Goal: Task Accomplishment & Management: Use online tool/utility

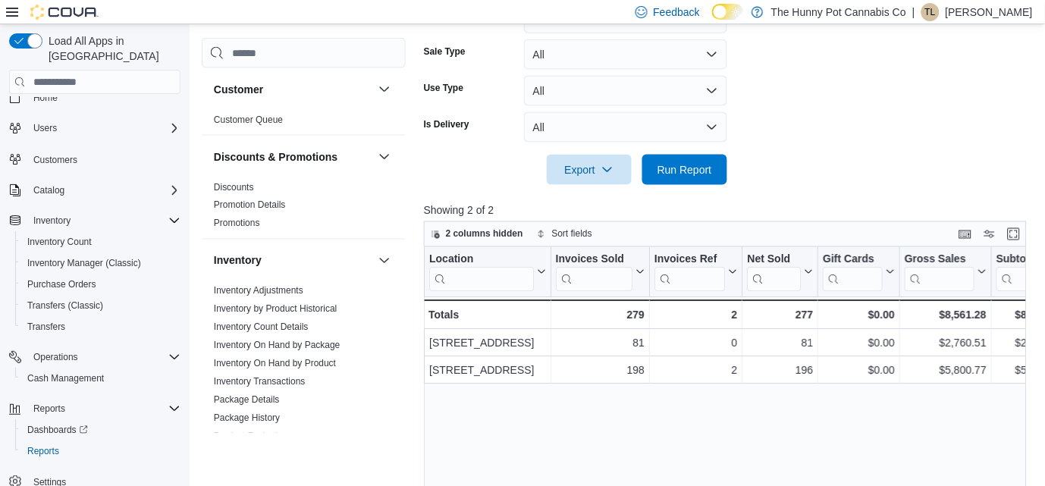
scroll to position [767, 0]
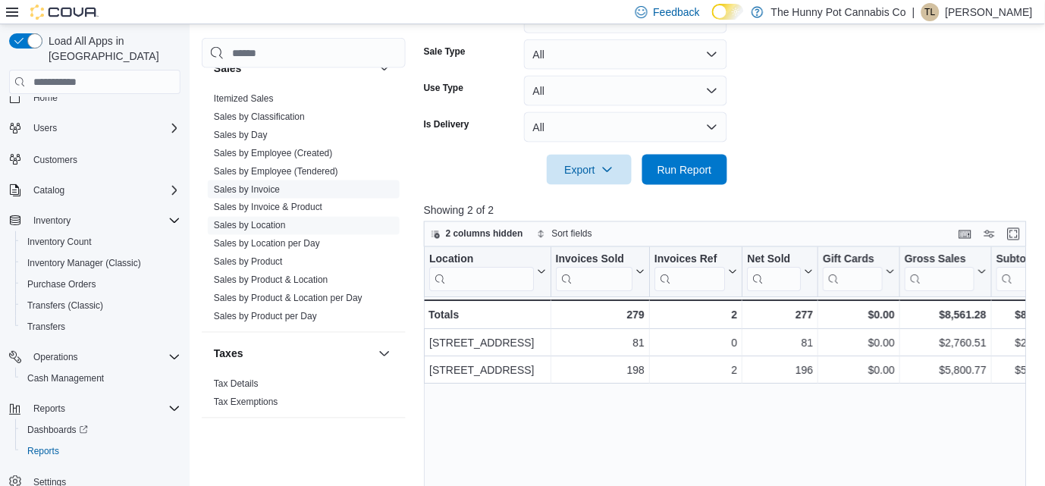
click at [286, 188] on span "Sales by Invoice" at bounding box center [304, 189] width 192 height 18
click at [247, 186] on link "Sales by Invoice" at bounding box center [247, 189] width 66 height 11
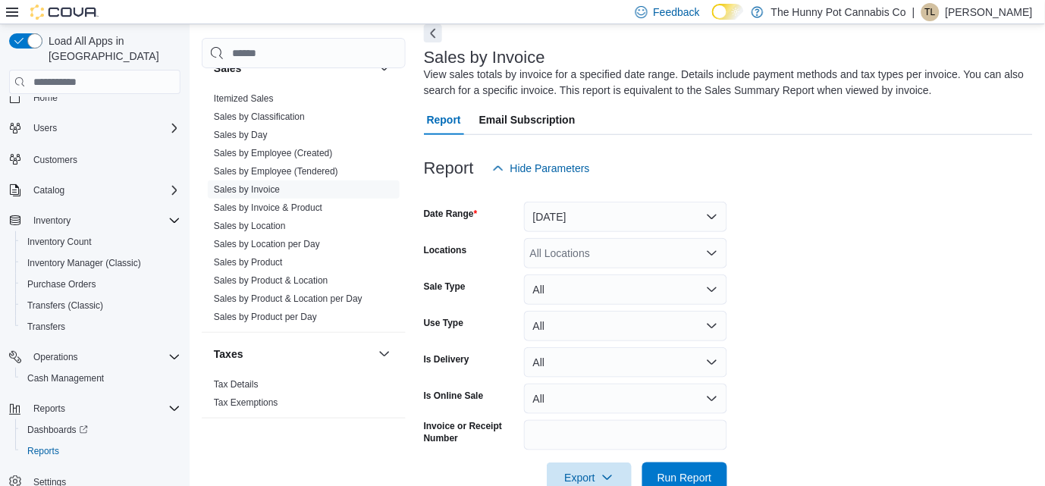
scroll to position [50, 0]
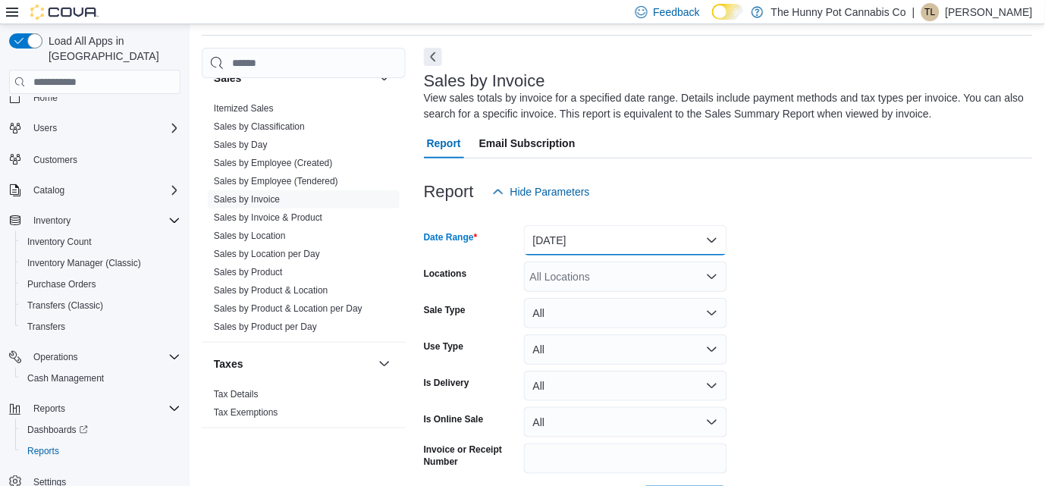
click at [595, 234] on button "Yesterday" at bounding box center [625, 240] width 203 height 30
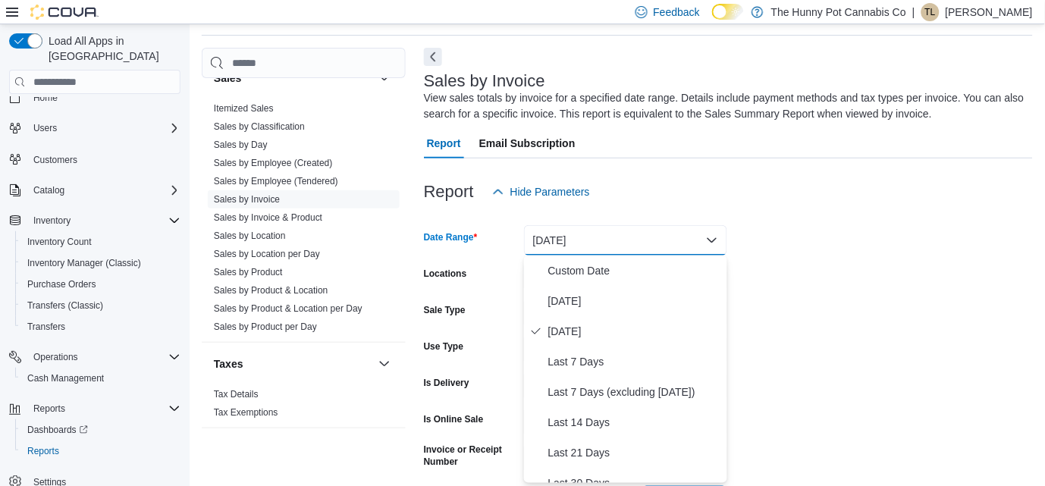
click at [697, 129] on div "Report Email Subscription" at bounding box center [728, 143] width 609 height 30
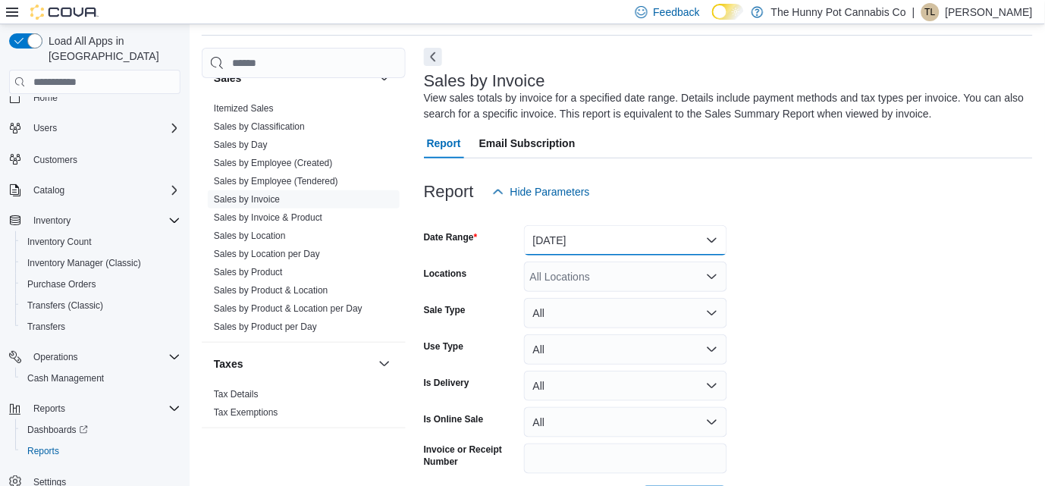
click at [604, 234] on button "Yesterday" at bounding box center [625, 240] width 203 height 30
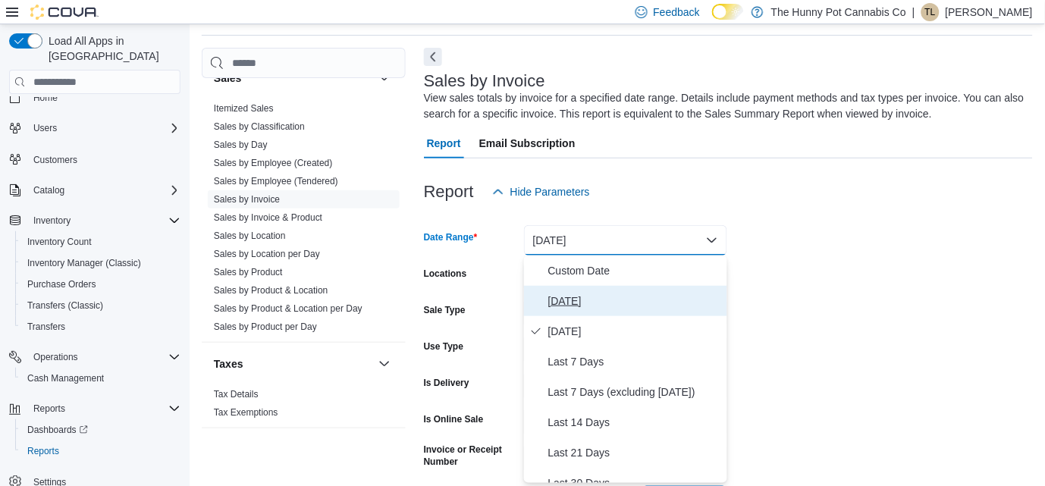
click at [608, 308] on span "Today" at bounding box center [634, 301] width 173 height 18
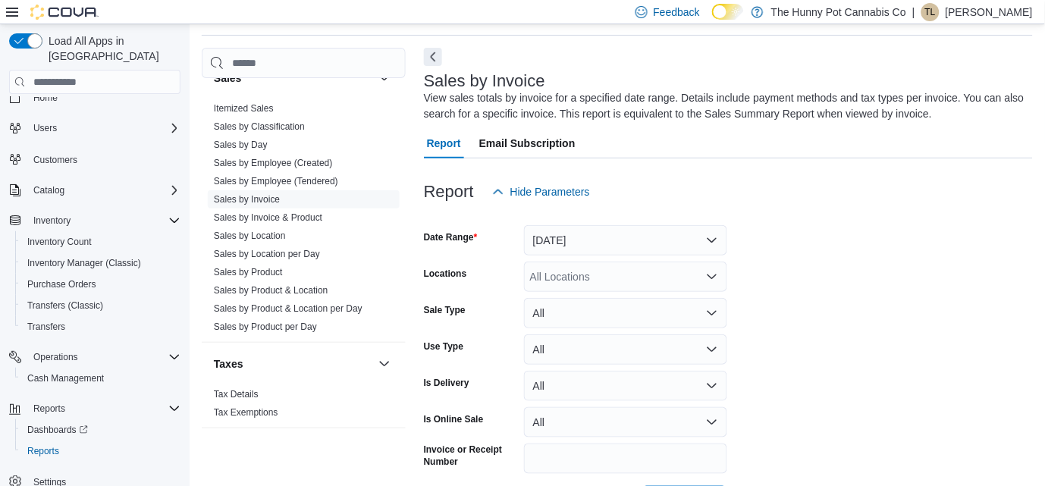
click at [869, 318] on form "Date Range Today Locations All Locations Sale Type All Use Type All Is Delivery…" at bounding box center [728, 361] width 609 height 309
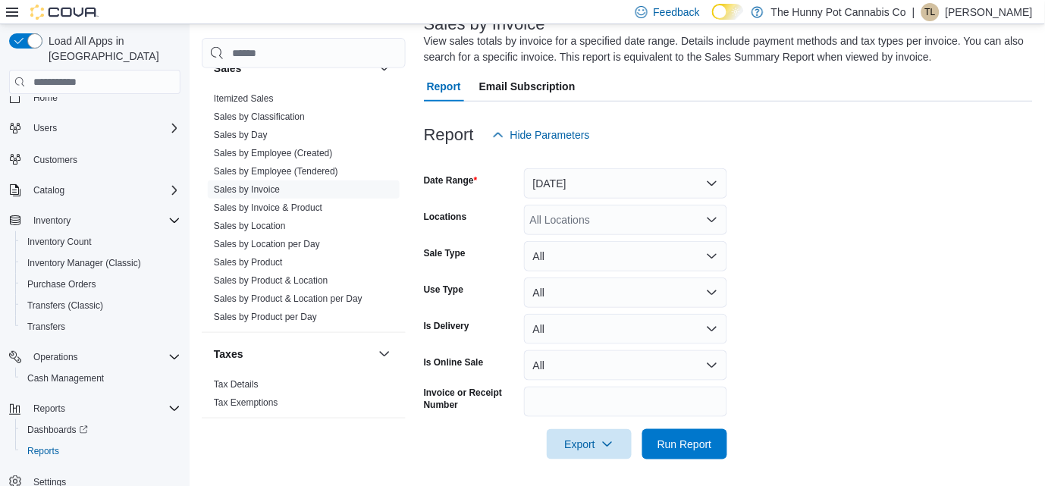
scroll to position [109, 0]
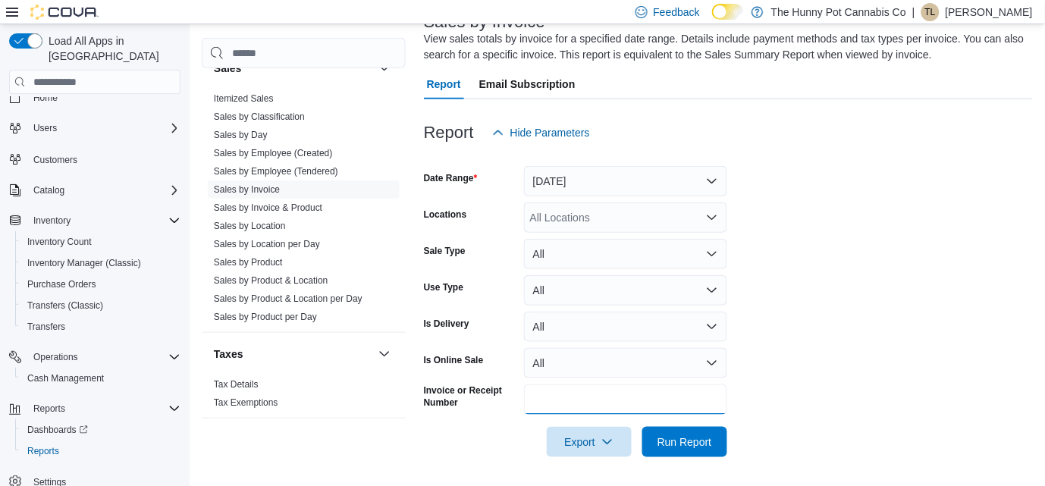
click at [645, 404] on input "Invoice or Receipt Number" at bounding box center [625, 399] width 203 height 30
click at [642, 427] on button "Run Report" at bounding box center [684, 442] width 85 height 30
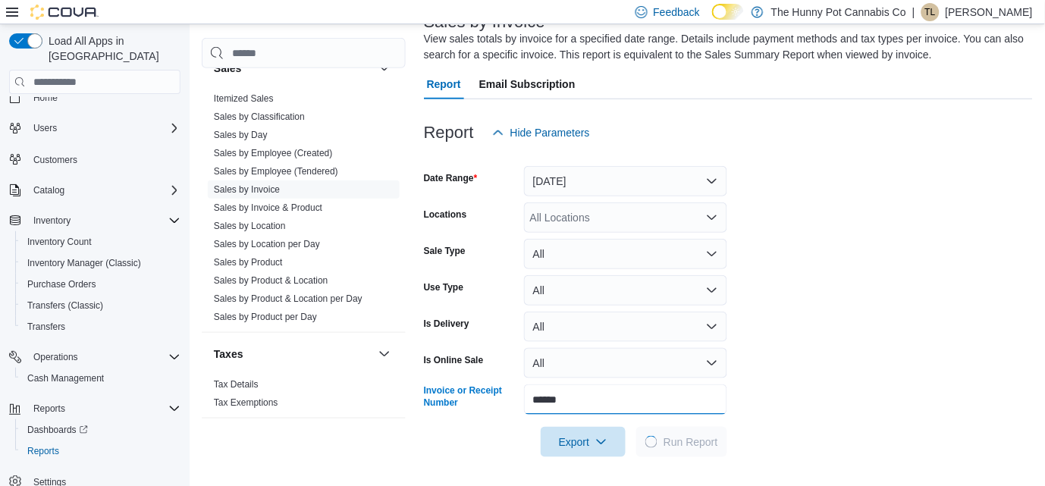
type input "*****"
type input "*"
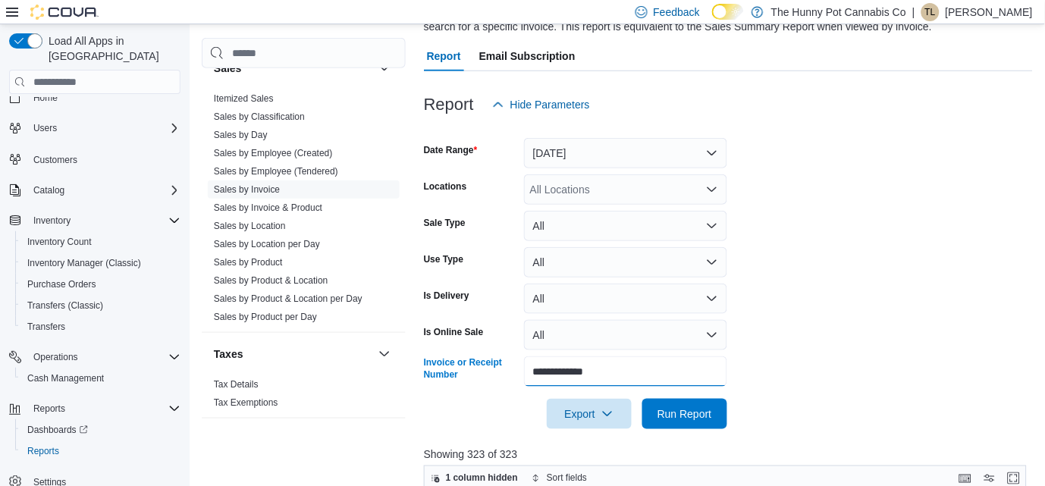
scroll to position [138, 0]
type input "**********"
click at [717, 422] on button "Run Report" at bounding box center [684, 412] width 85 height 30
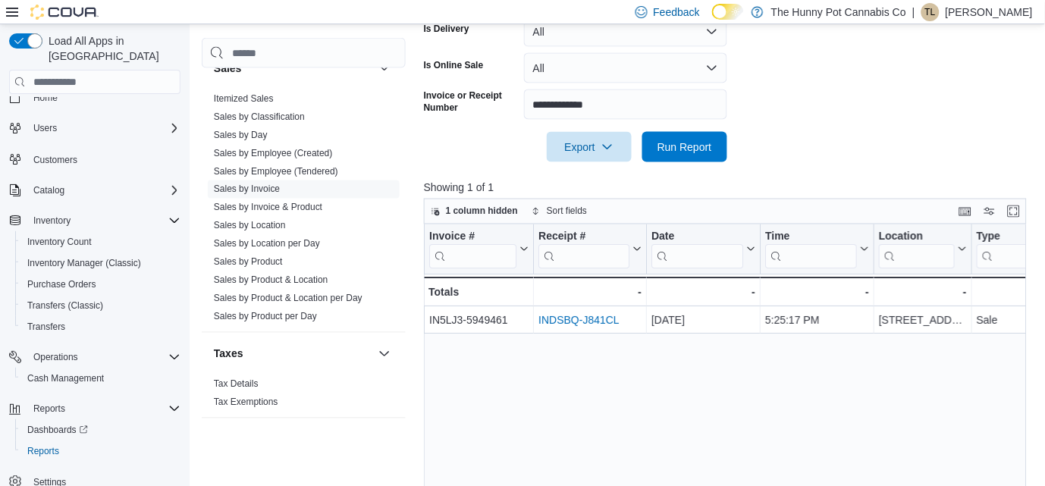
scroll to position [447, 0]
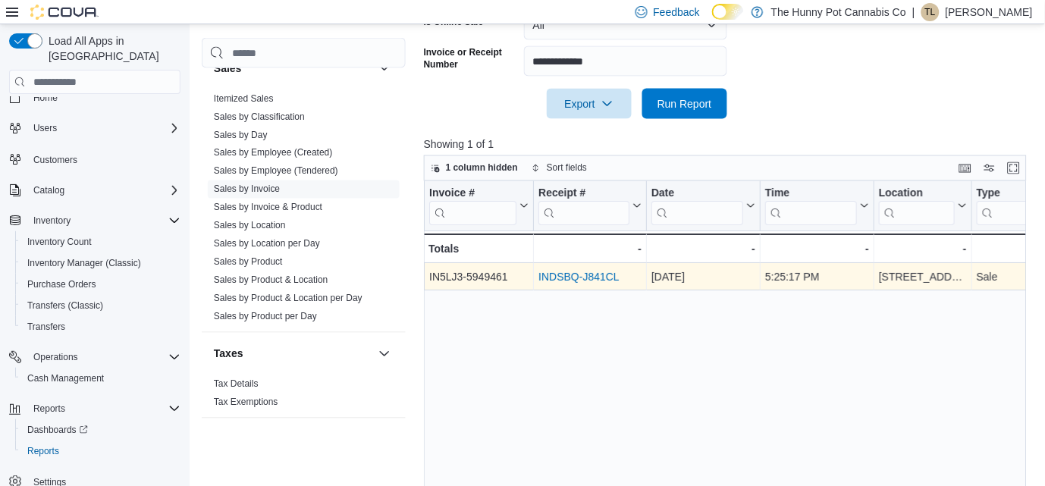
click at [603, 277] on link "INDSBQ-J841CL" at bounding box center [578, 277] width 81 height 12
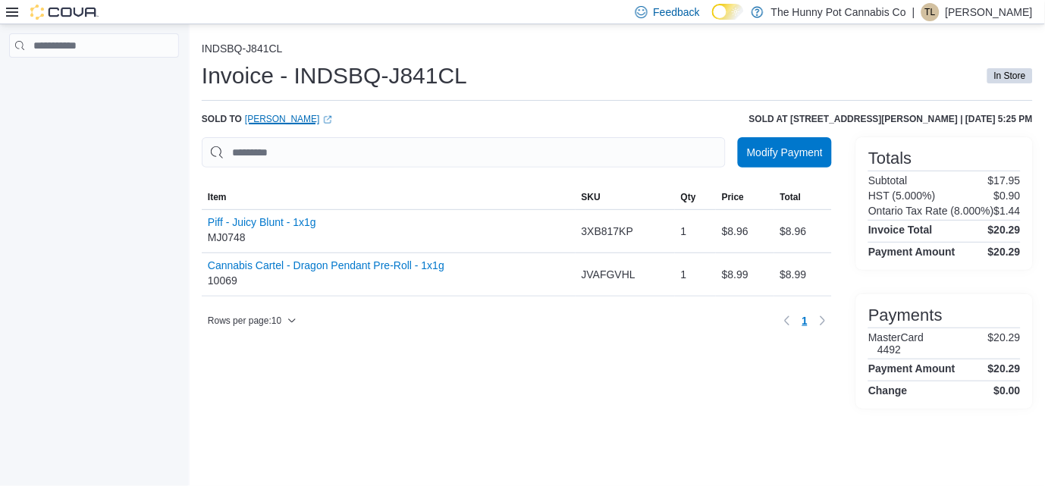
click at [271, 118] on link "Evan Rees (opens in a new tab or window)" at bounding box center [288, 119] width 87 height 12
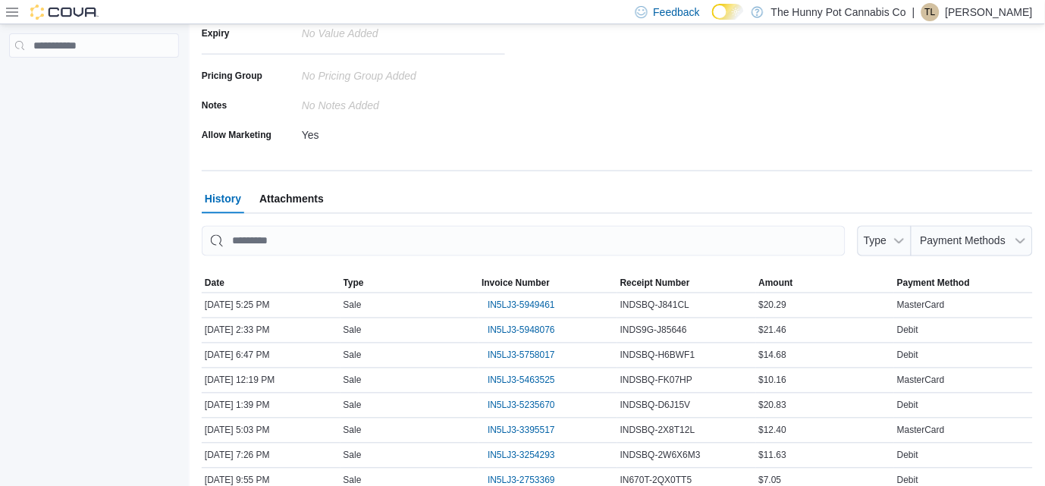
scroll to position [354, 0]
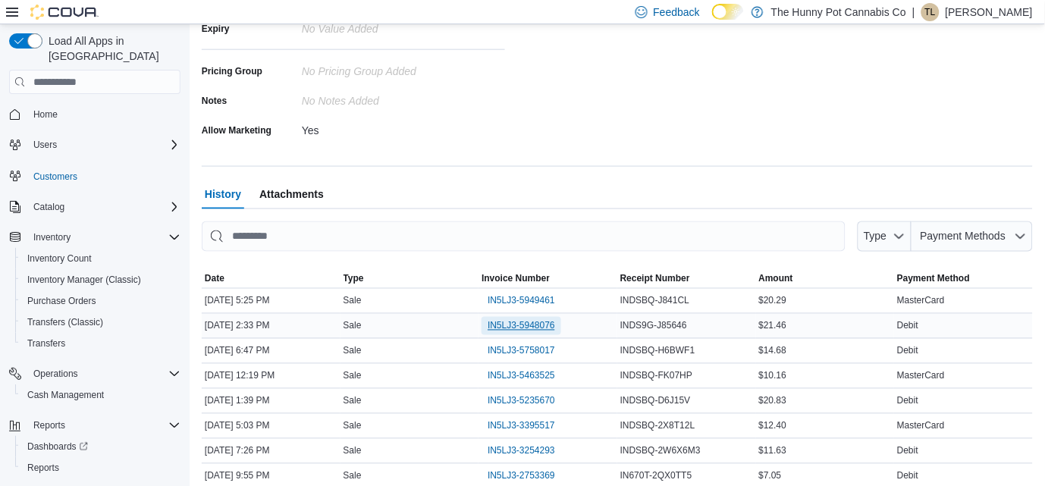
click at [504, 327] on span "IN5LJ3-5948076" at bounding box center [521, 326] width 67 height 12
click at [508, 303] on span "IN5LJ3-5949461" at bounding box center [521, 301] width 67 height 12
click at [495, 322] on span "IN5LJ3-5948076" at bounding box center [521, 326] width 67 height 12
click at [525, 297] on span "IN5LJ3-5949461" at bounding box center [521, 301] width 67 height 12
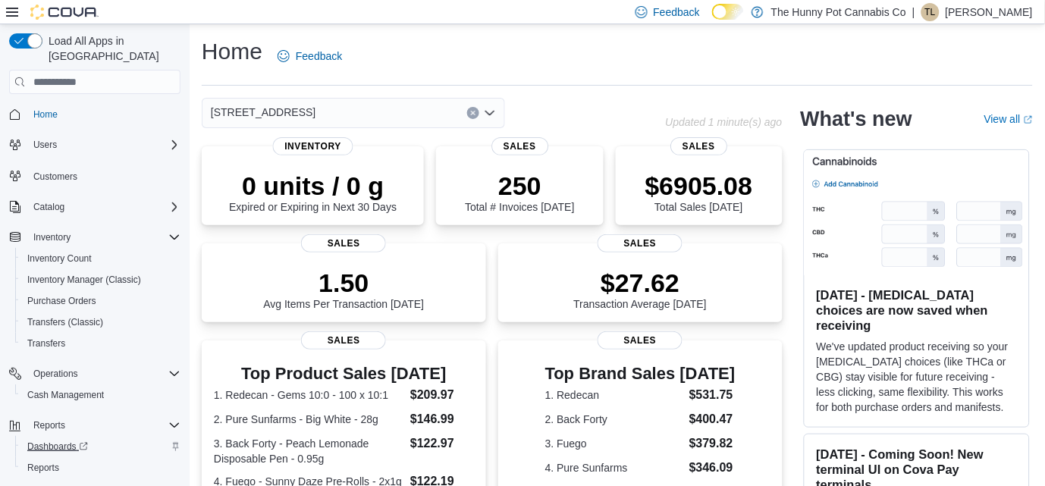
scroll to position [17, 0]
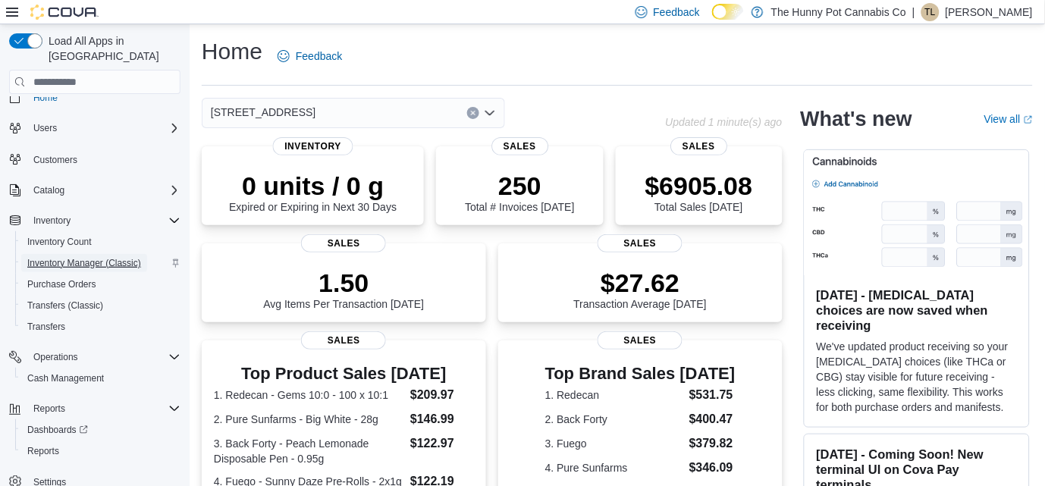
click at [80, 254] on span "Inventory Manager (Classic)" at bounding box center [84, 263] width 114 height 18
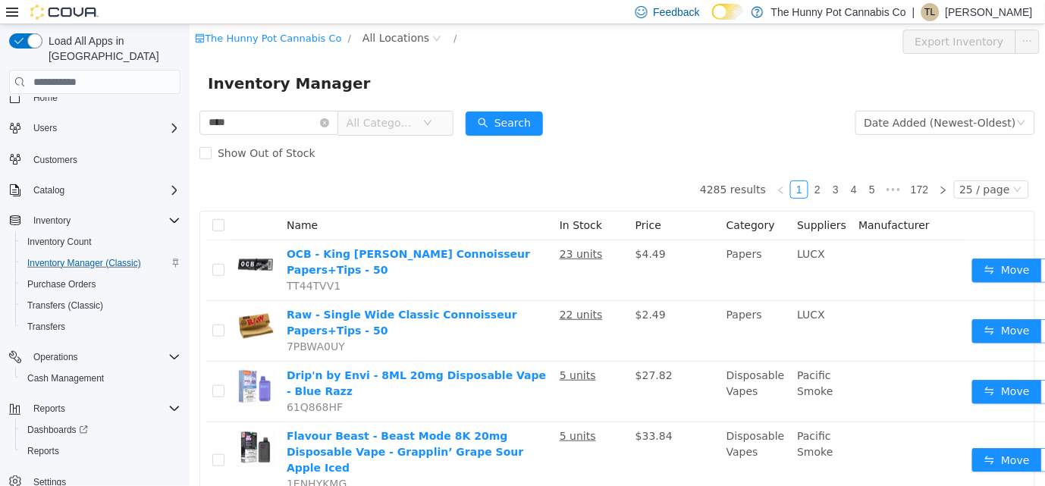
type input "****"
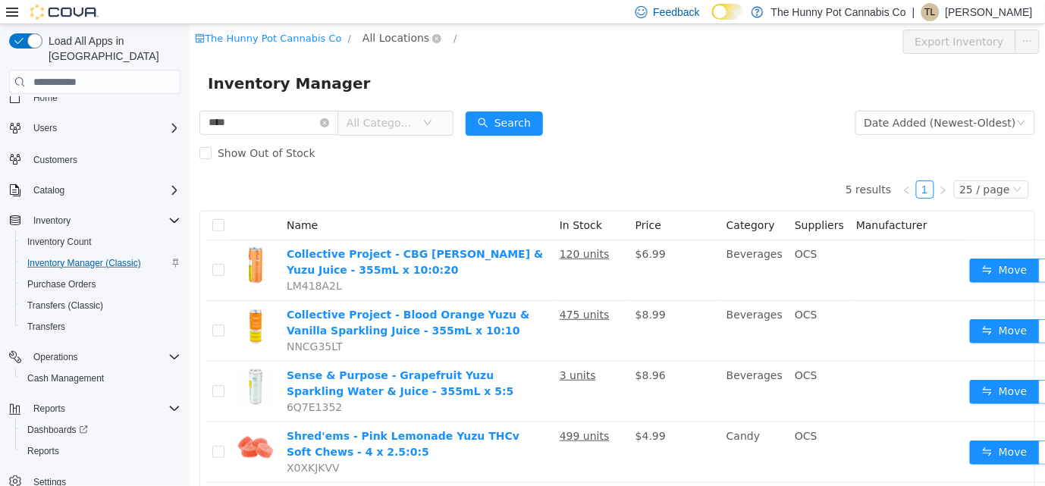
click at [372, 37] on span "All Locations" at bounding box center [395, 38] width 67 height 17
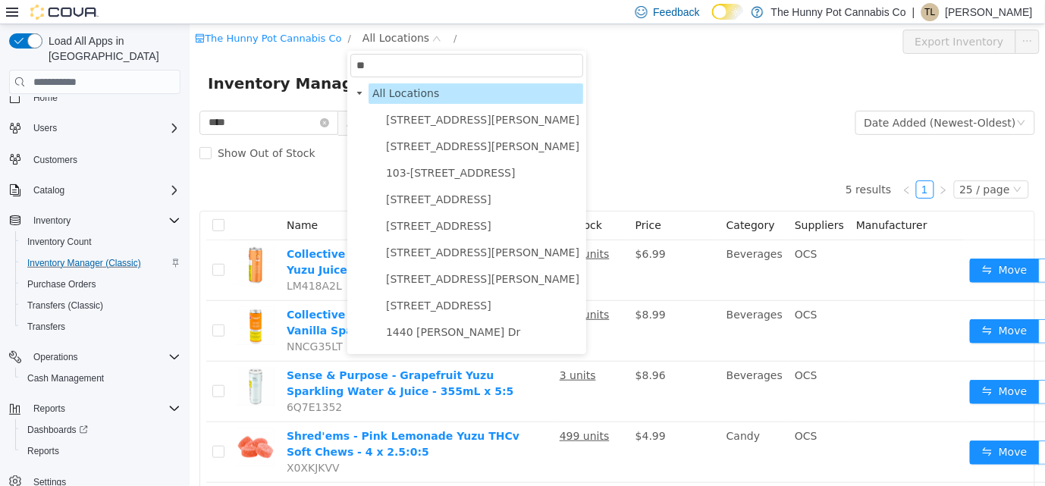
type input "***"
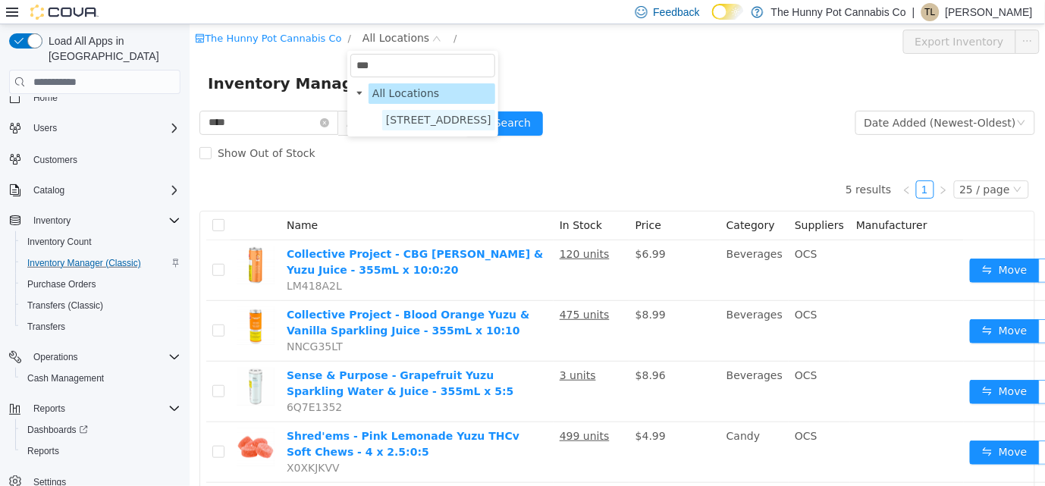
click at [438, 124] on span "[STREET_ADDRESS]" at bounding box center [437, 120] width 105 height 12
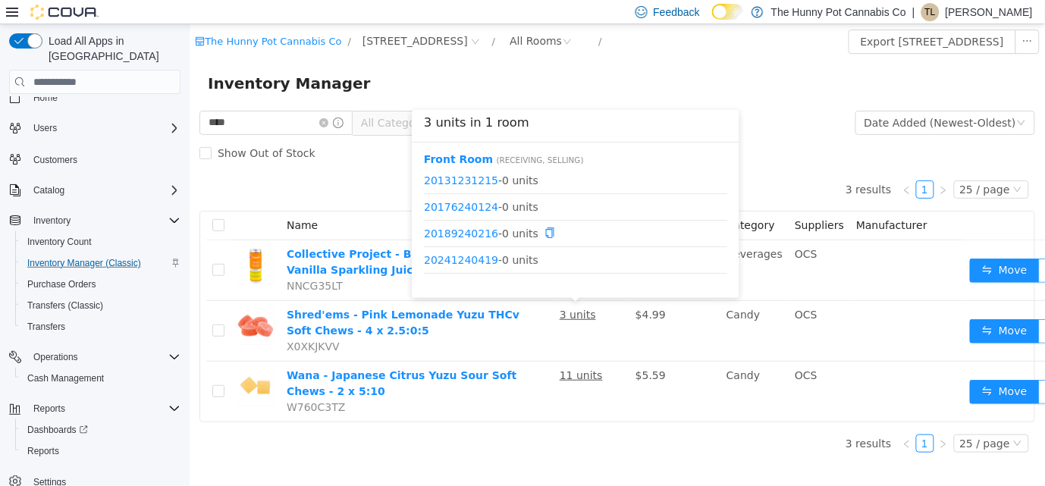
scroll to position [284, 0]
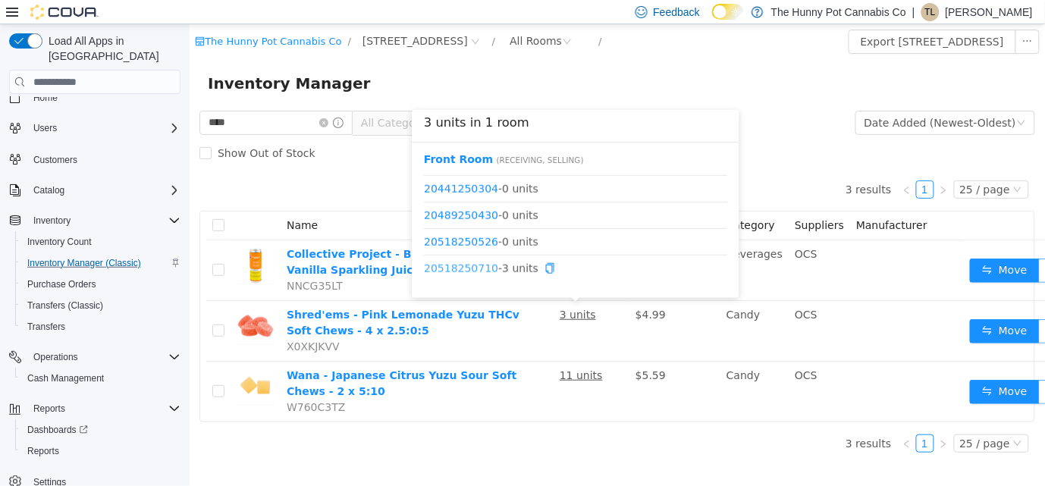
click at [453, 270] on link "20518250710" at bounding box center [460, 268] width 74 height 12
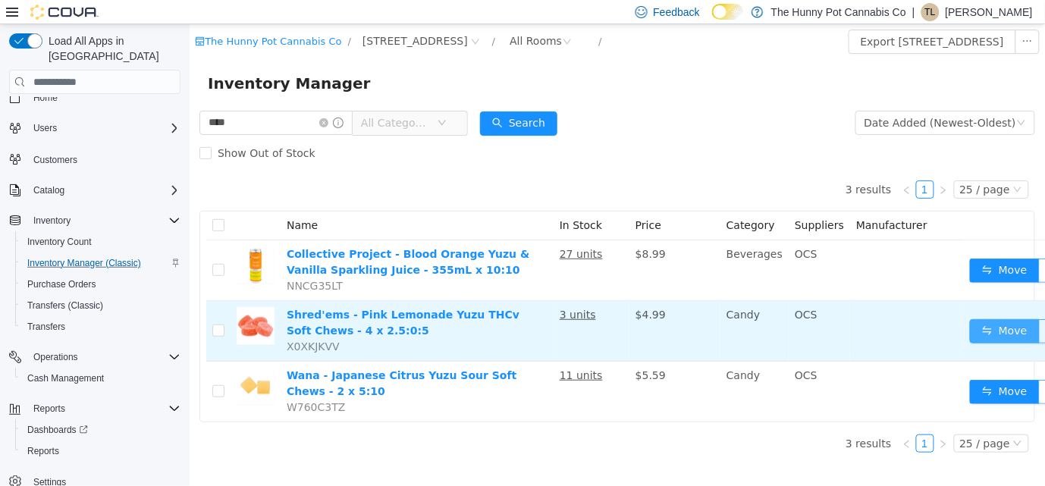
click at [974, 332] on button "Move" at bounding box center [1004, 331] width 70 height 24
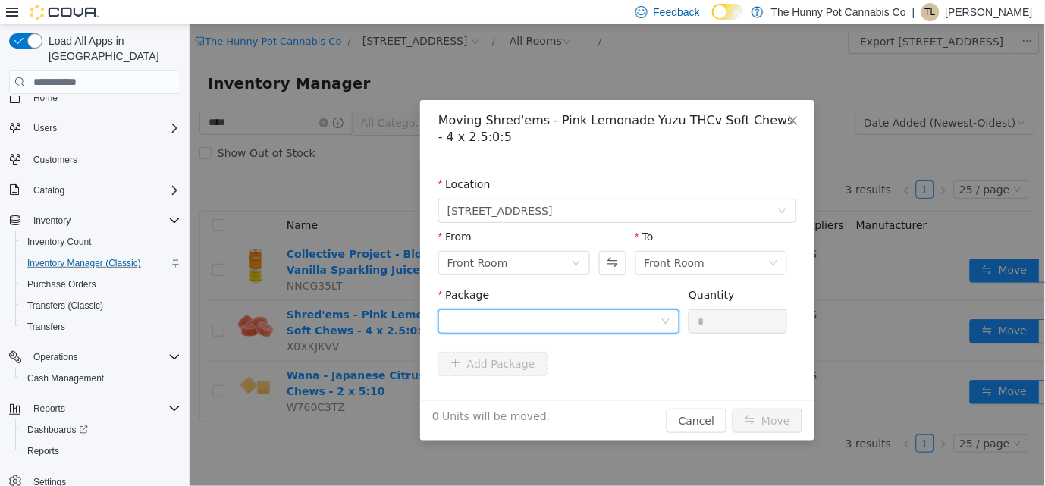
click at [573, 313] on div at bounding box center [553, 321] width 213 height 23
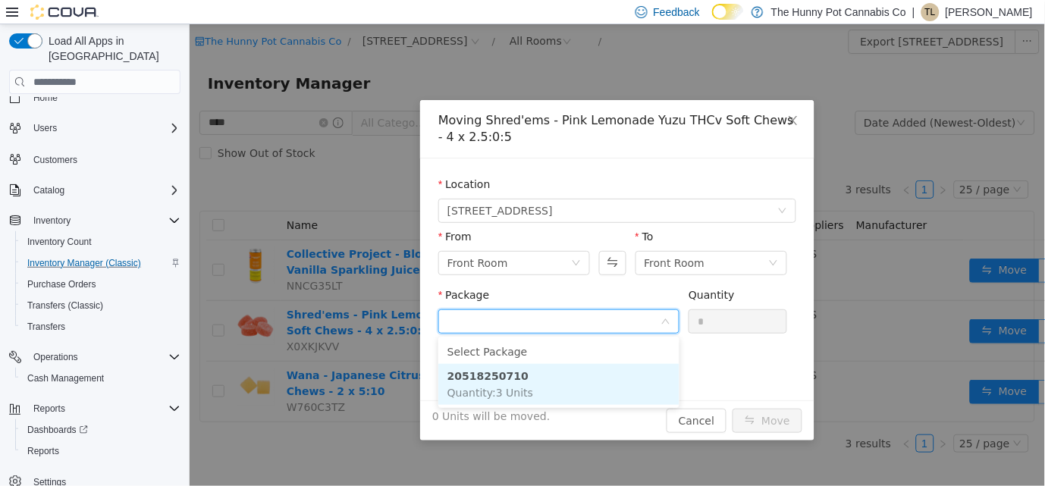
click at [560, 380] on li "20518250710 Quantity : 3 Units" at bounding box center [558, 384] width 241 height 41
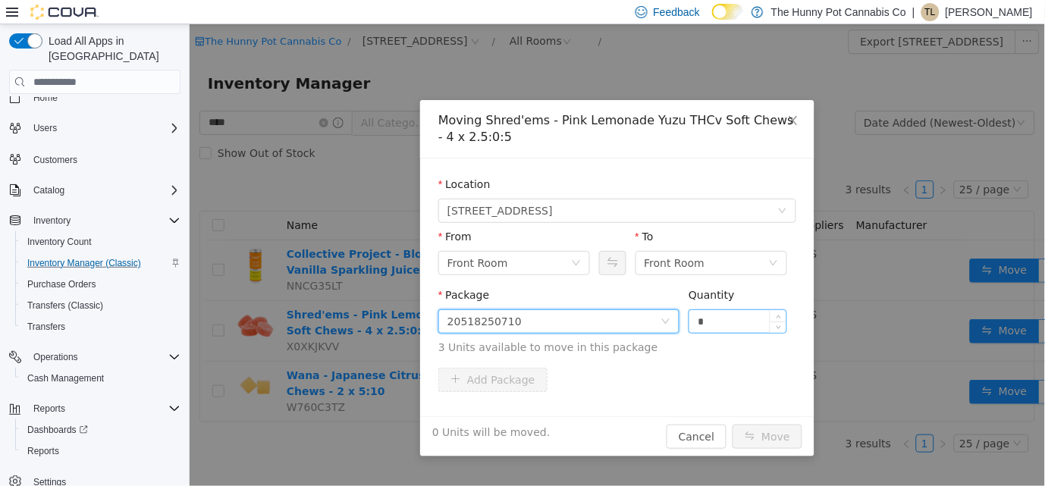
click at [706, 323] on input "*" at bounding box center [737, 321] width 97 height 23
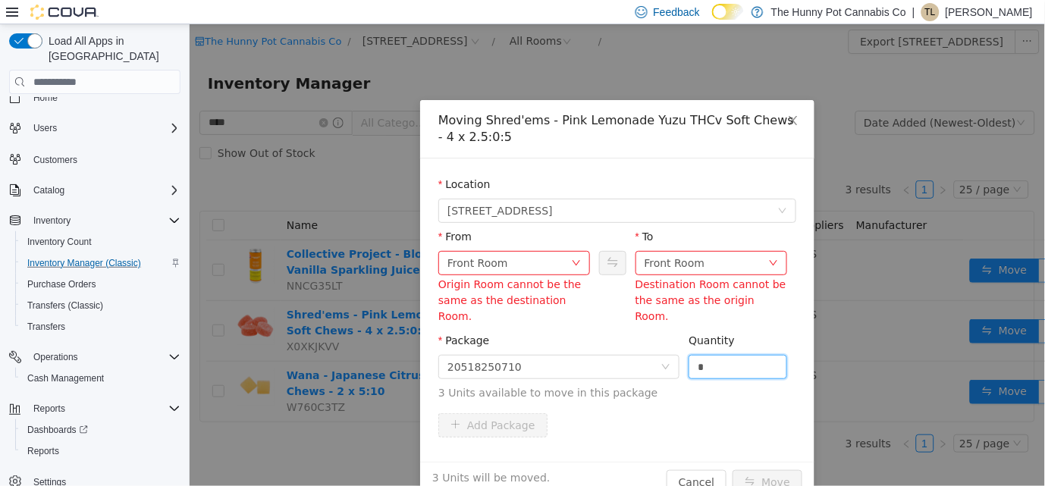
type input "*"
click at [679, 268] on div "Front Room" at bounding box center [674, 263] width 61 height 23
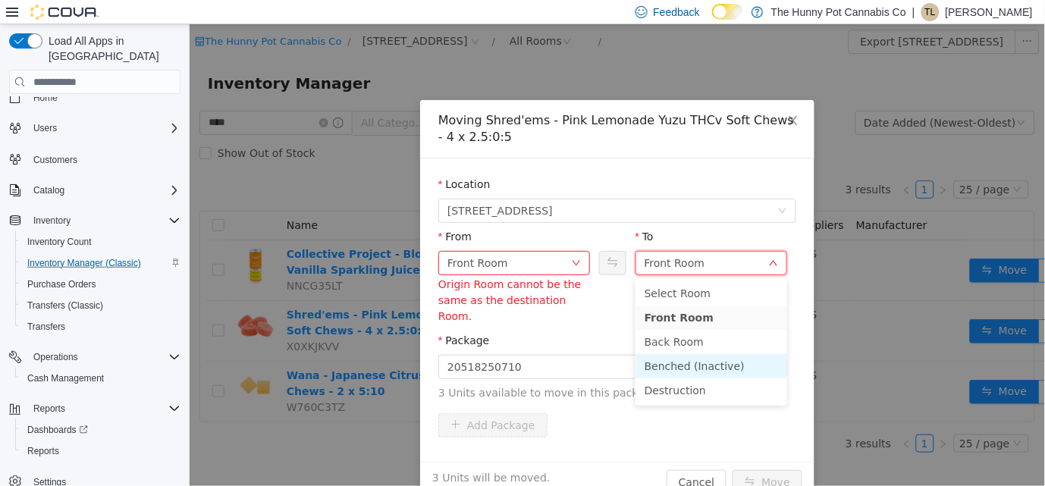
click at [685, 365] on li "Benched (Inactive)" at bounding box center [711, 366] width 152 height 24
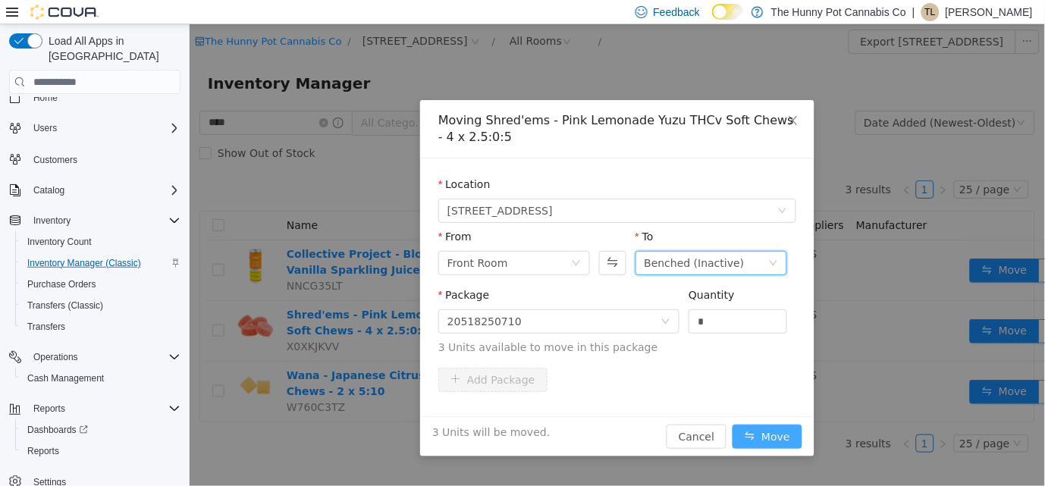
click at [744, 432] on button "Move" at bounding box center [767, 437] width 70 height 24
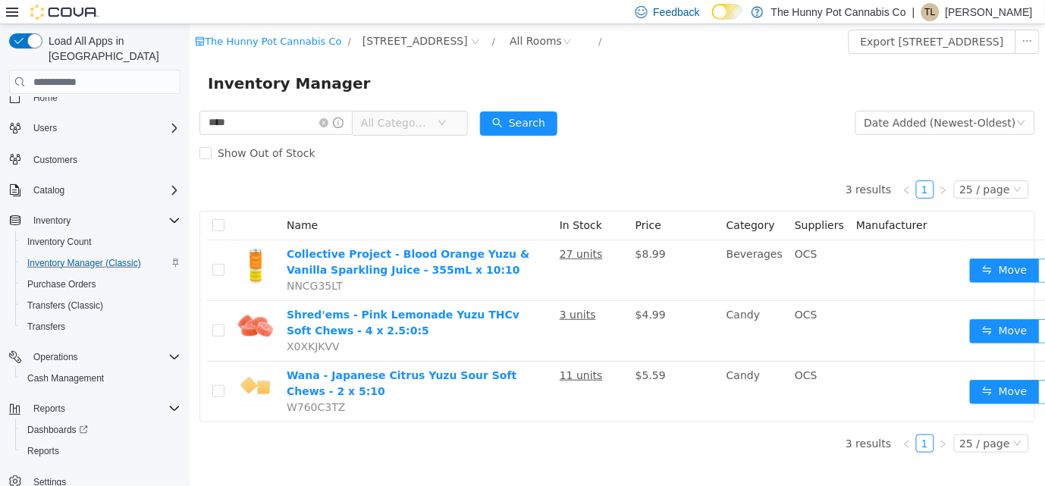
click at [744, 432] on div "3 results 1 25 / page Name In Stock Price Category Suppliers Manufacturer Colle…" at bounding box center [617, 316] width 836 height 297
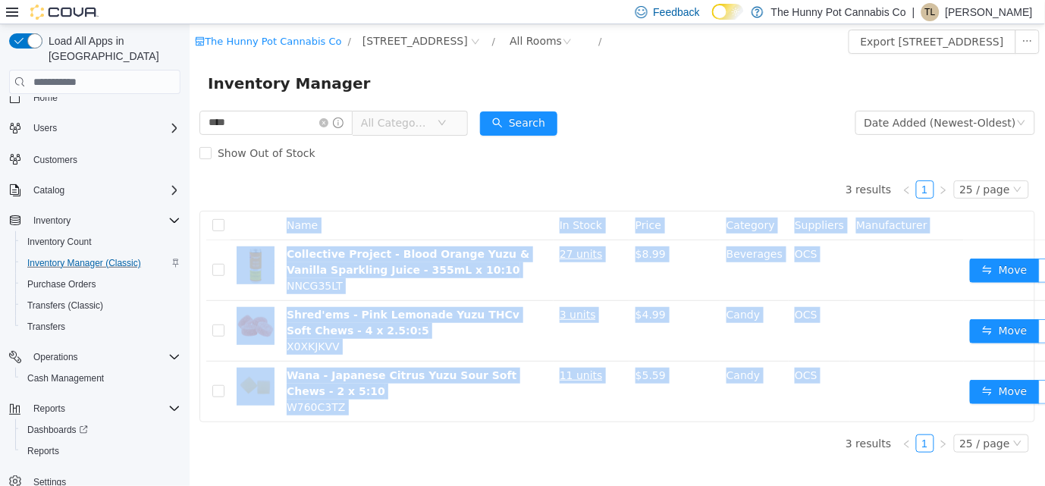
click at [744, 432] on div "3 results 1 25 / page Name In Stock Price Category Suppliers Manufacturer Colle…" at bounding box center [617, 316] width 836 height 297
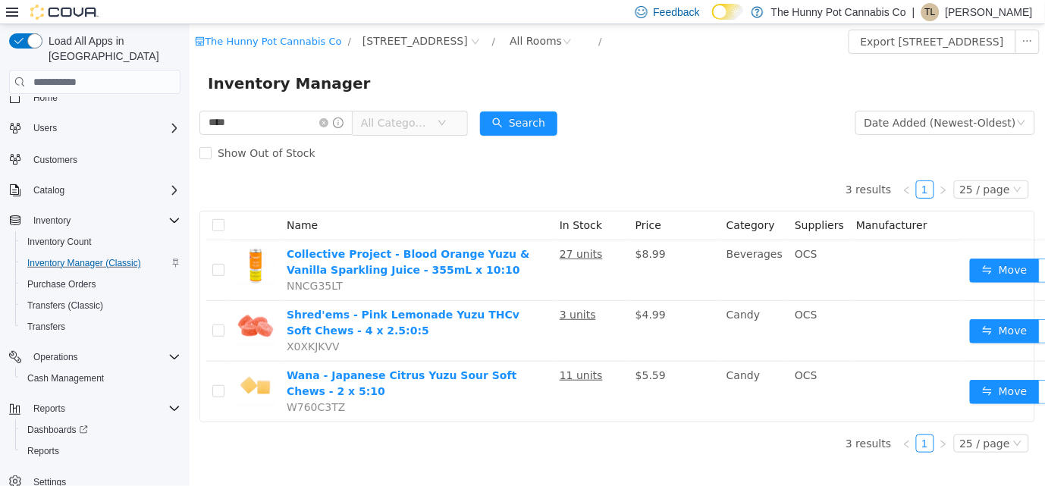
click at [723, 432] on div "3 results 1 25 / page Name In Stock Price Category Suppliers Manufacturer Colle…" at bounding box center [617, 316] width 836 height 297
